Goal: Information Seeking & Learning: Learn about a topic

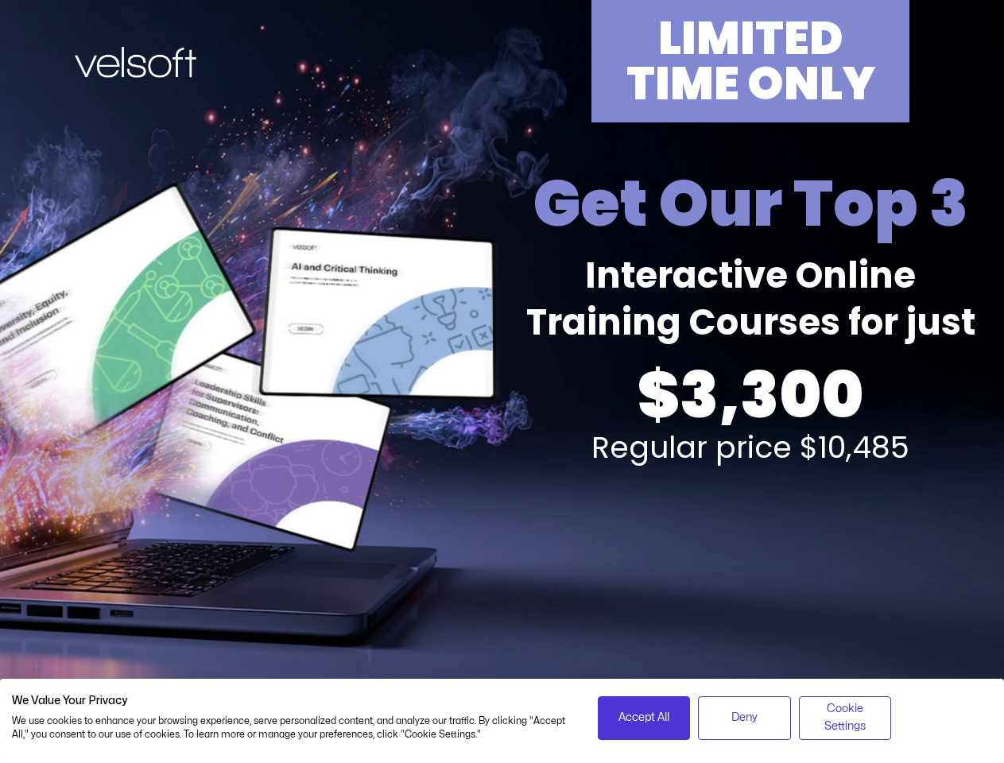
click at [502, 382] on div "LIMITED TIME ONLY Get Our Top 3 Interactive Online Training Courses for just $3…" at bounding box center [503, 351] width 986 height 702
click at [644, 718] on span "Accept All" at bounding box center [643, 717] width 51 height 17
